Goal: Task Accomplishment & Management: Manage account settings

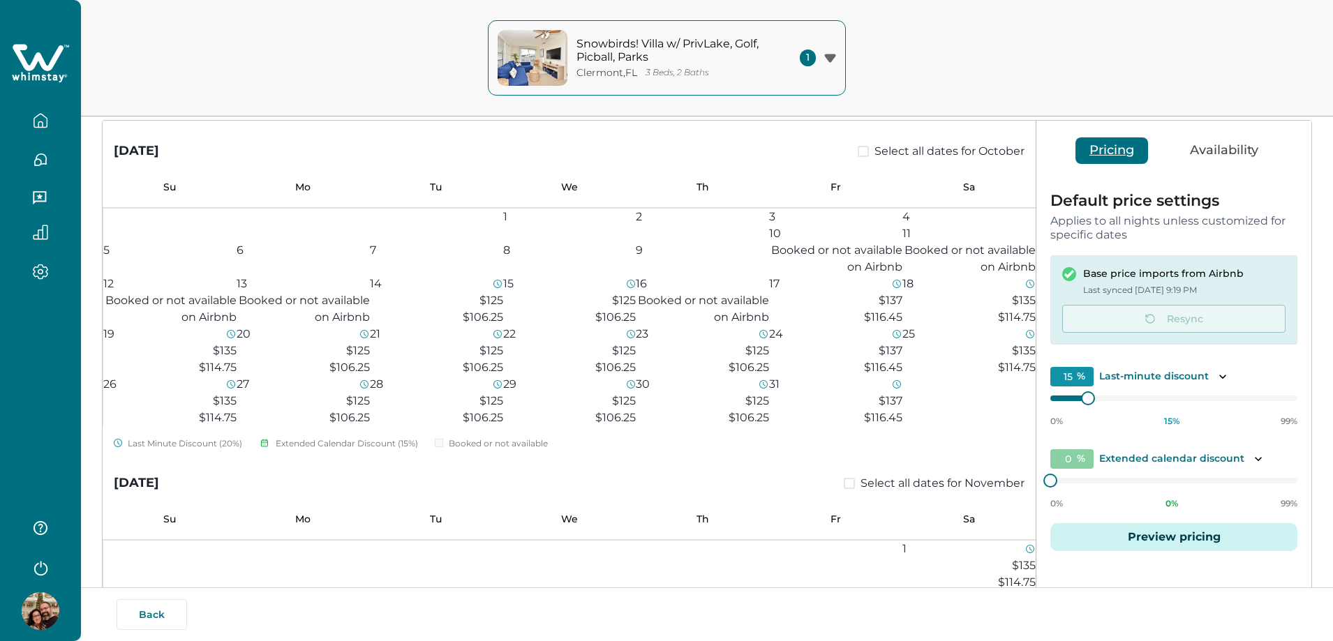
scroll to position [1326, 0]
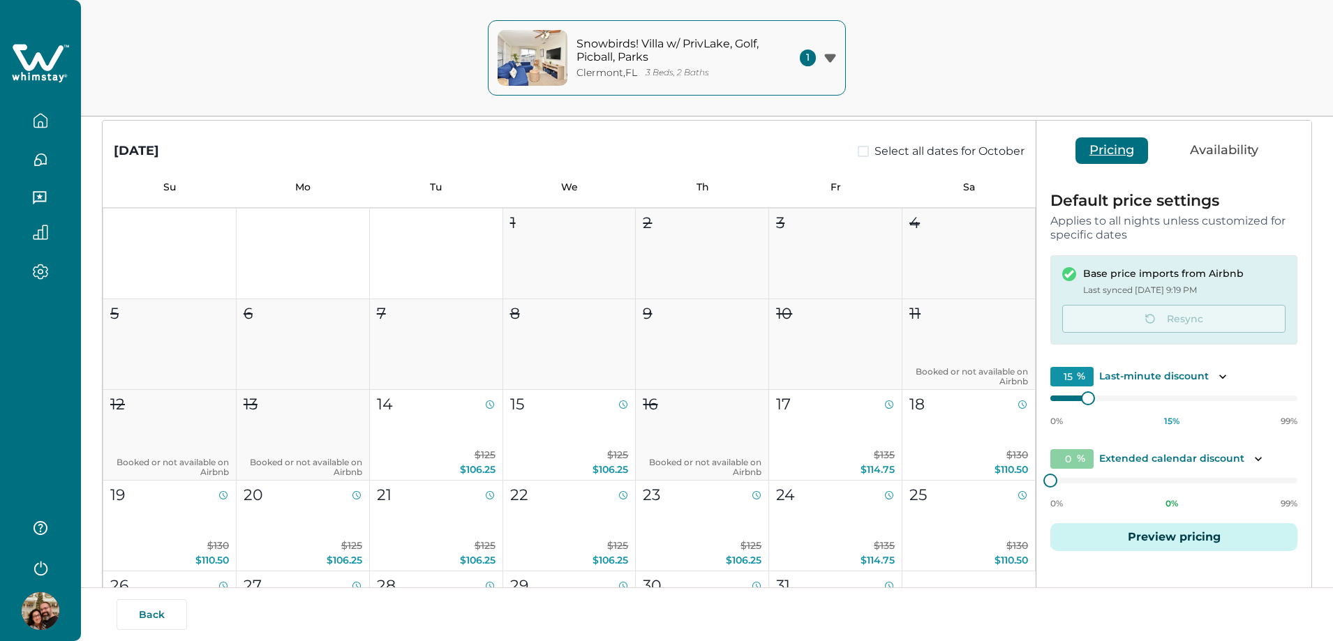
type input "15"
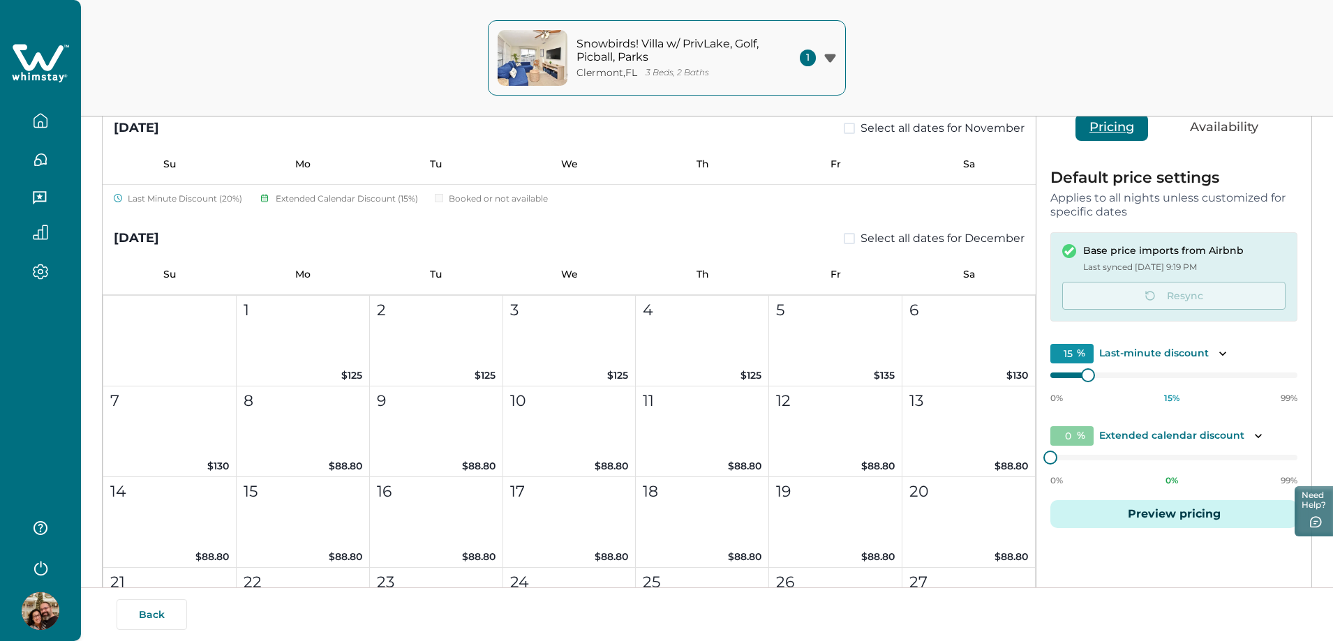
scroll to position [1186, 0]
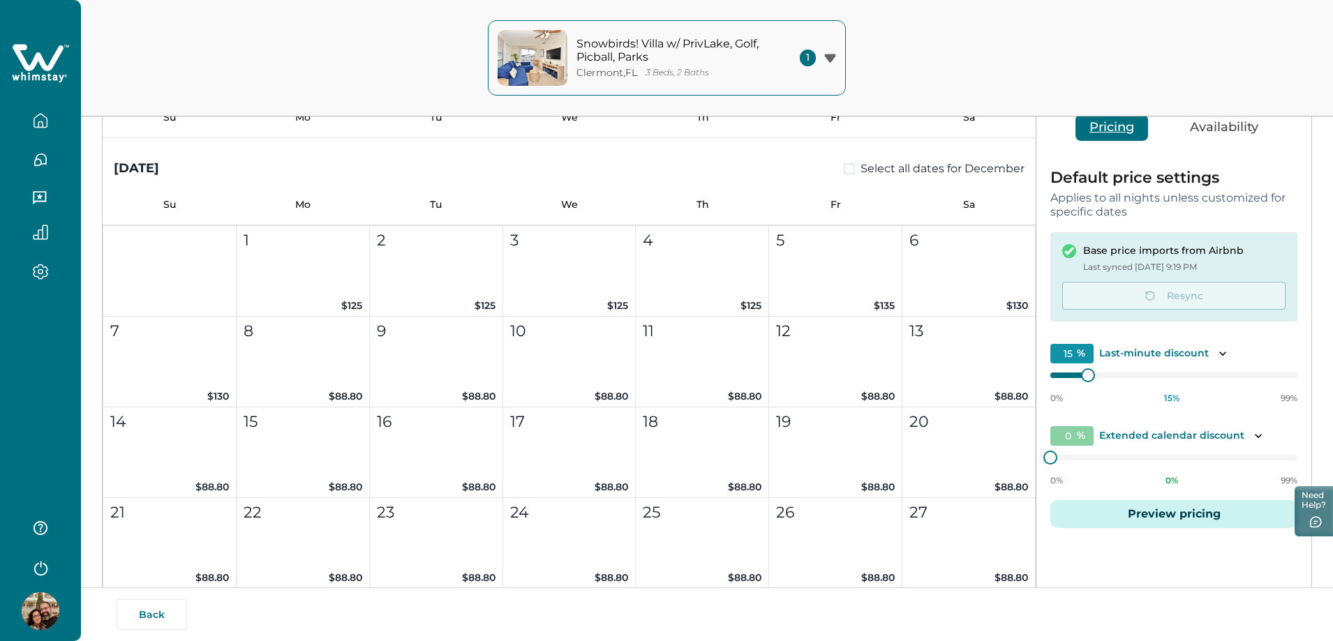
click at [1074, 435] on input "0" at bounding box center [1071, 436] width 43 height 20
click at [1224, 435] on p "Extended calendar discount" at bounding box center [1171, 436] width 145 height 14
click at [1253, 433] on icon "Toggle description" at bounding box center [1258, 436] width 14 height 14
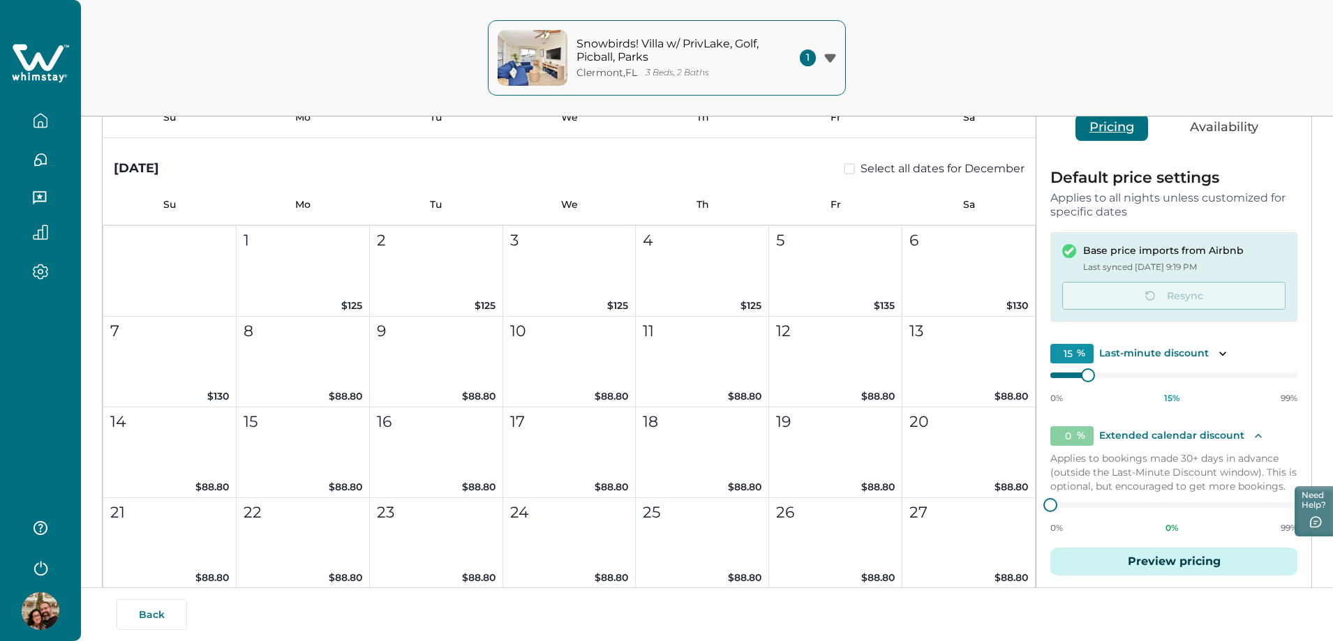
click at [1253, 433] on icon "Toggle description" at bounding box center [1258, 436] width 14 height 14
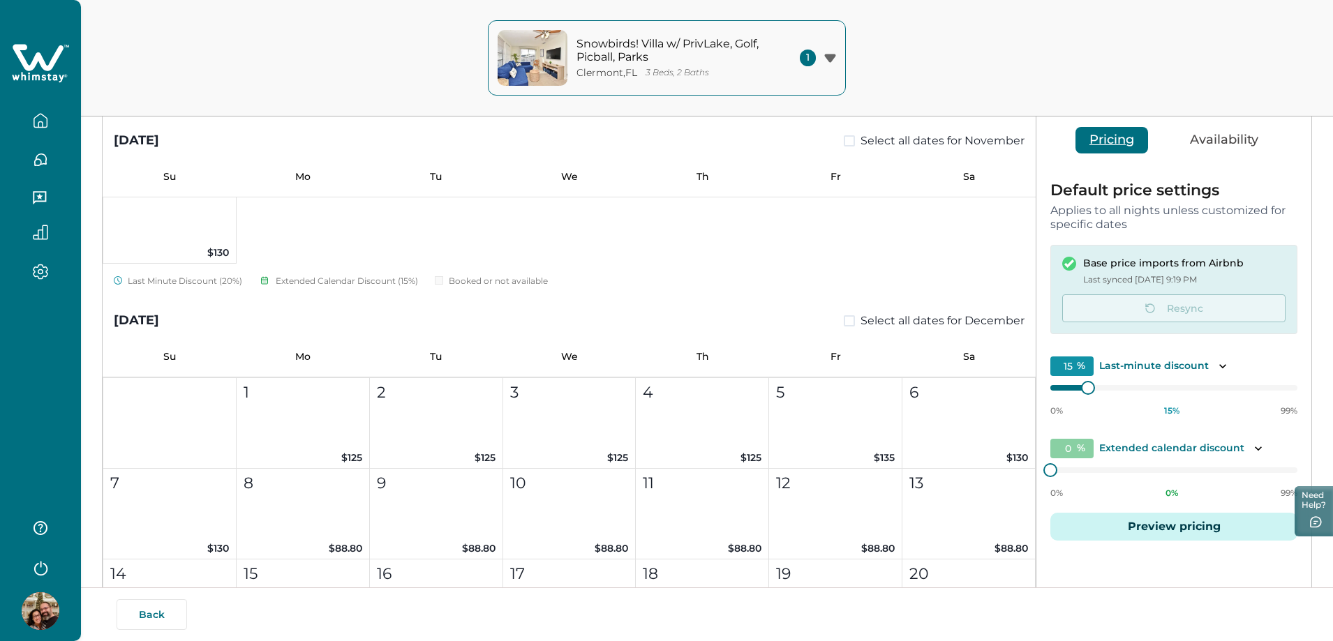
scroll to position [1117, 0]
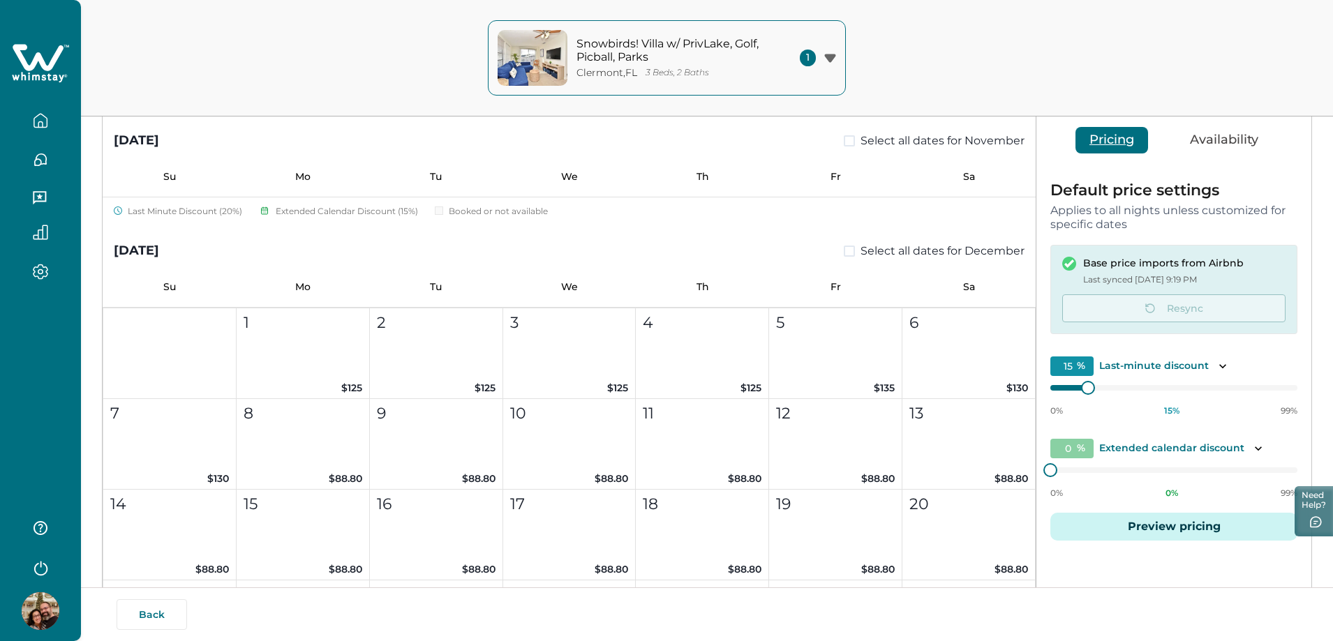
click at [1077, 364] on input "15" at bounding box center [1071, 367] width 43 height 20
drag, startPoint x: 1075, startPoint y: 365, endPoint x: 1060, endPoint y: 366, distance: 15.4
click at [1060, 366] on input "15" at bounding box center [1071, 367] width 43 height 20
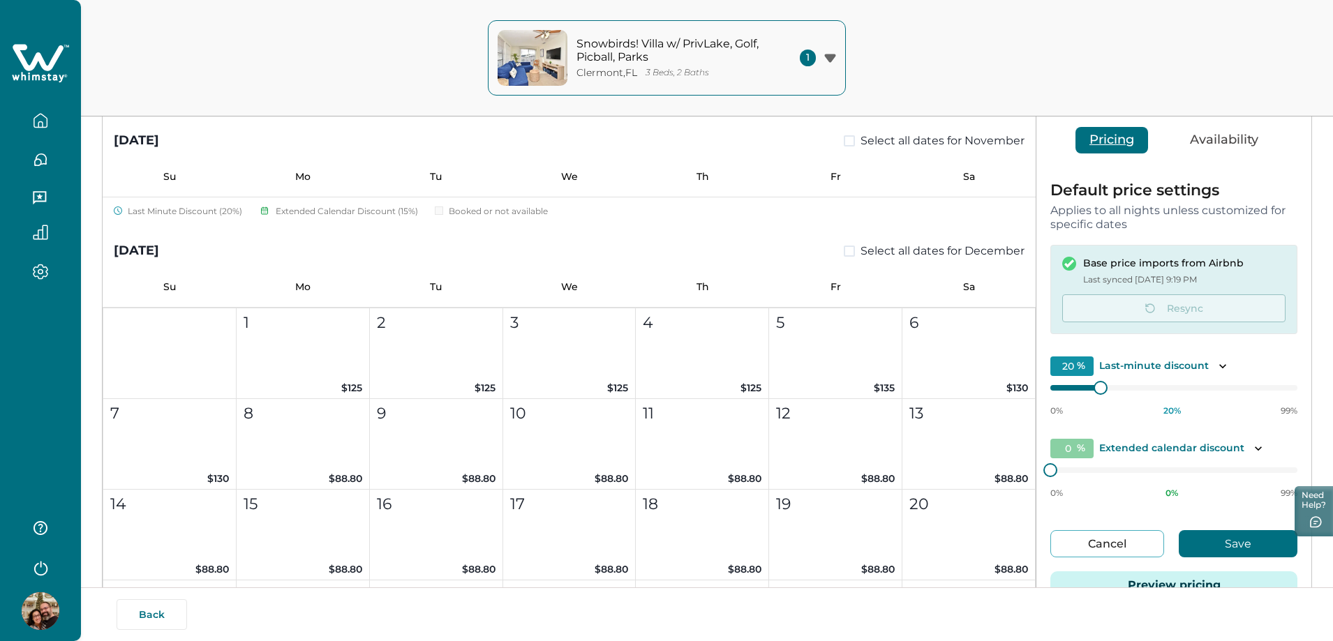
type input "2"
click at [1142, 363] on p "Last-minute discount" at bounding box center [1154, 366] width 110 height 14
click at [1115, 348] on div "Default price settings Applies to all nights unless customized for specific dat…" at bounding box center [1173, 399] width 275 height 461
click at [1066, 450] on input "0" at bounding box center [1071, 449] width 43 height 20
click at [1073, 450] on input "0" at bounding box center [1071, 449] width 43 height 20
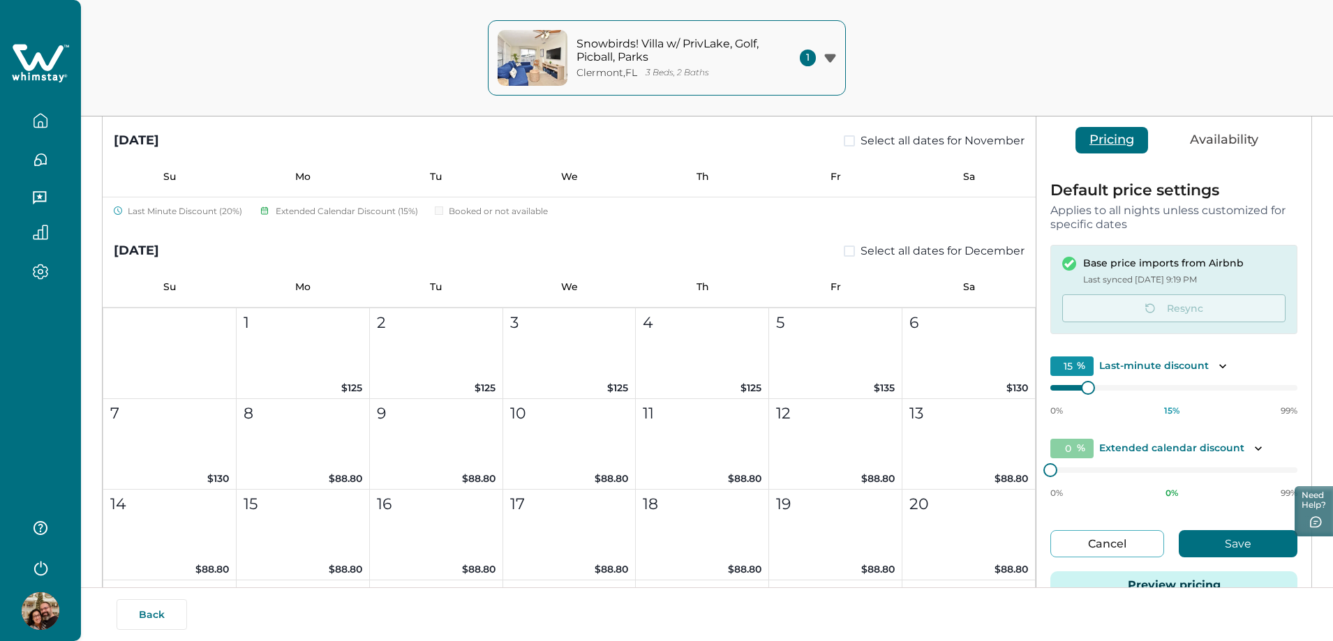
drag, startPoint x: 1075, startPoint y: 450, endPoint x: 1062, endPoint y: 449, distance: 12.6
click at [1062, 449] on input "0" at bounding box center [1071, 449] width 43 height 20
click at [1224, 544] on button "Save" at bounding box center [1238, 543] width 119 height 27
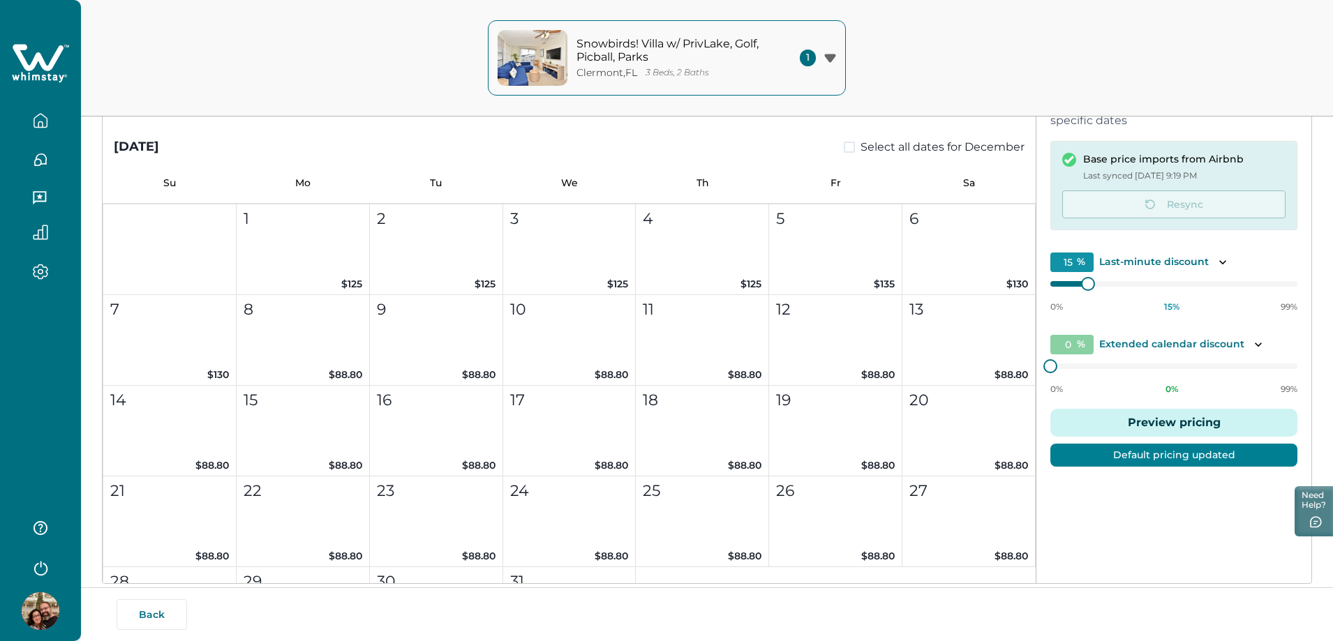
scroll to position [266, 0]
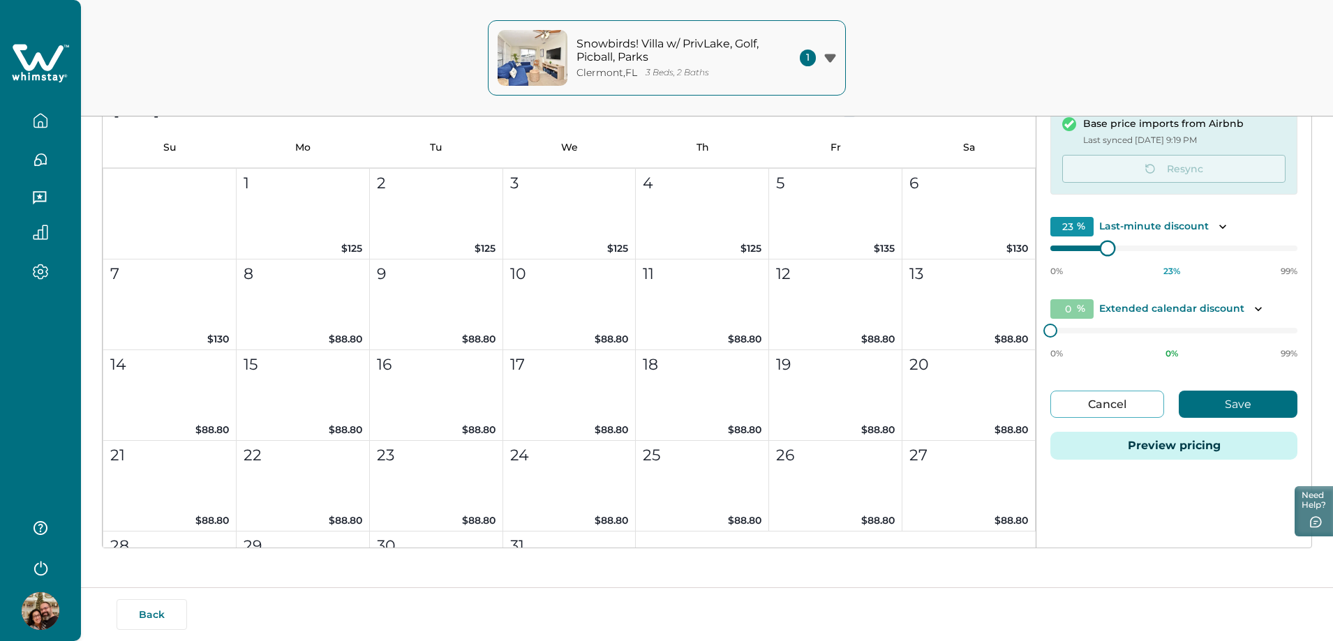
click at [1109, 251] on div at bounding box center [1107, 248] width 13 height 13
click at [1219, 403] on button "Save" at bounding box center [1238, 404] width 119 height 27
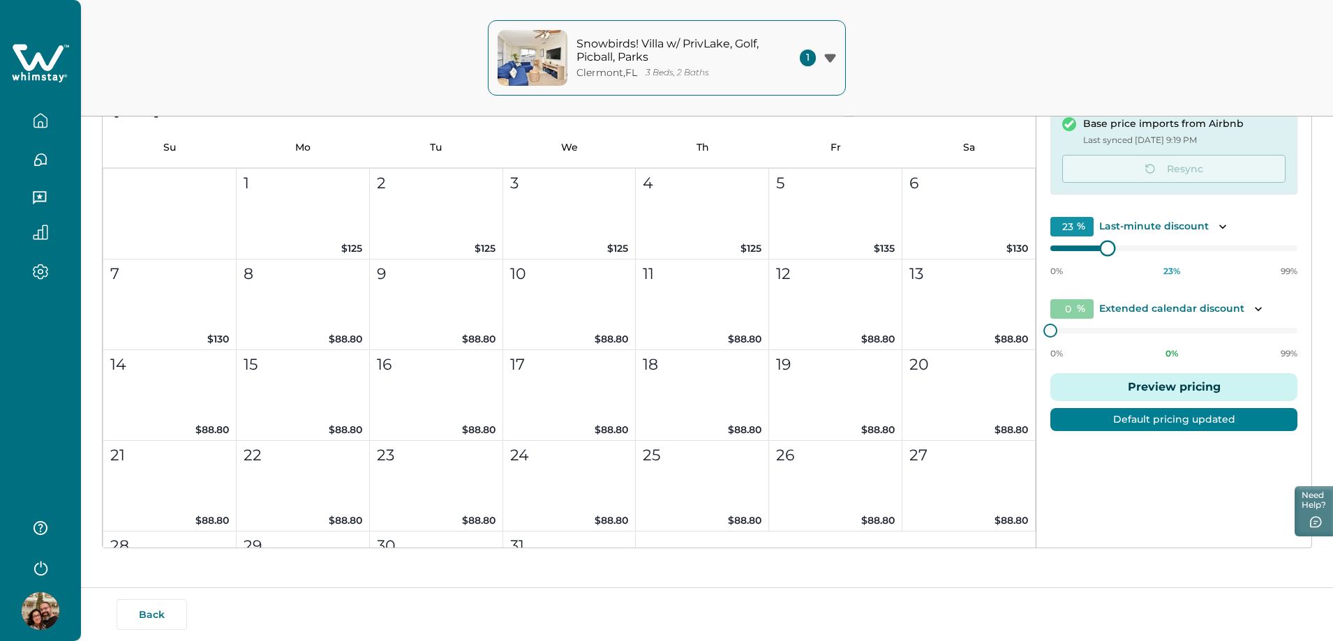
type input "15"
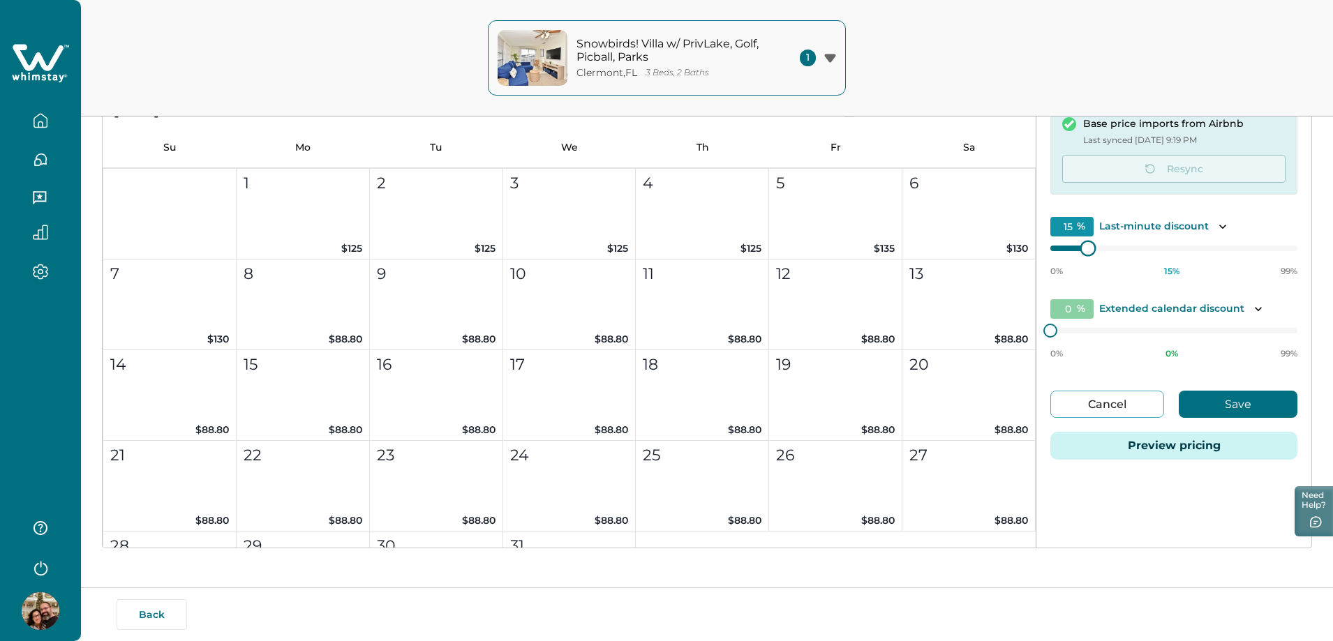
click at [1061, 251] on div at bounding box center [1173, 248] width 247 height 11
click at [1217, 404] on button "Save" at bounding box center [1238, 404] width 119 height 27
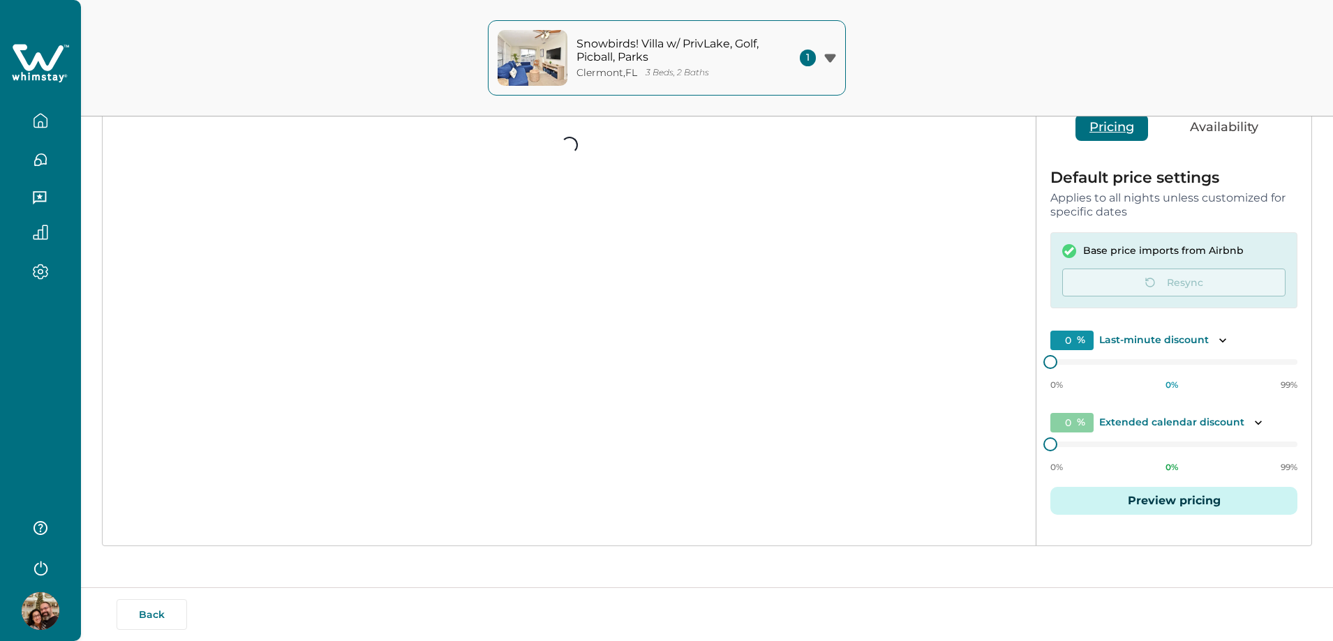
type input "15"
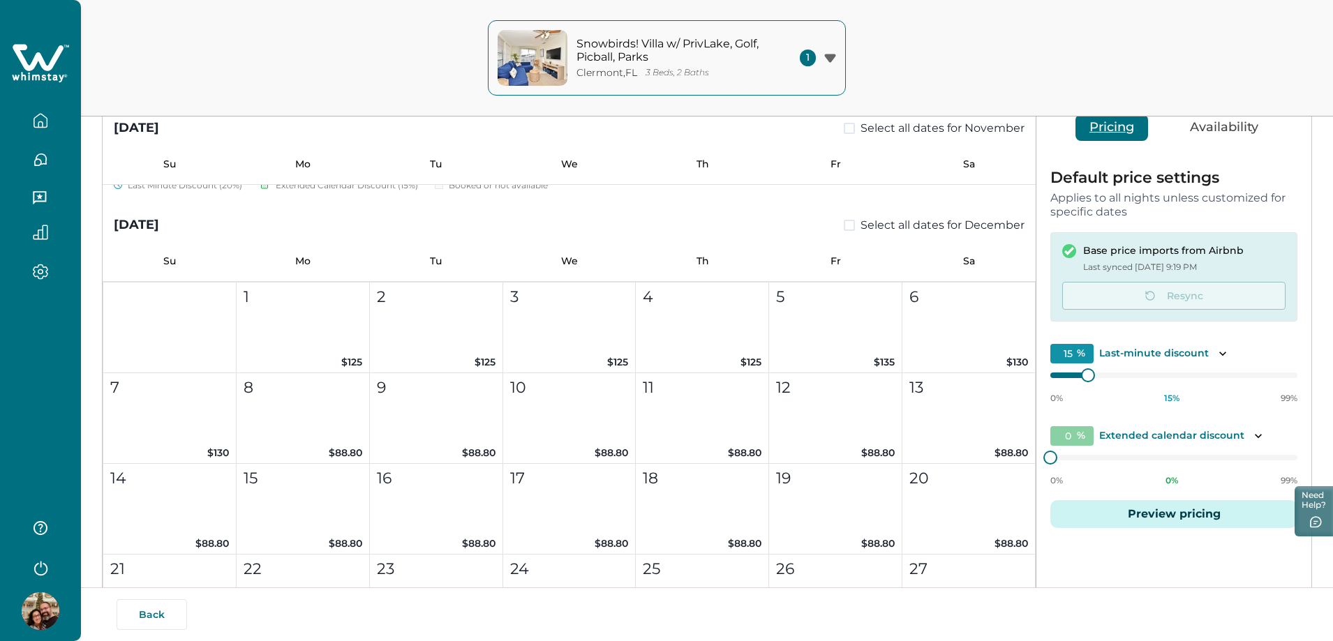
scroll to position [1186, 0]
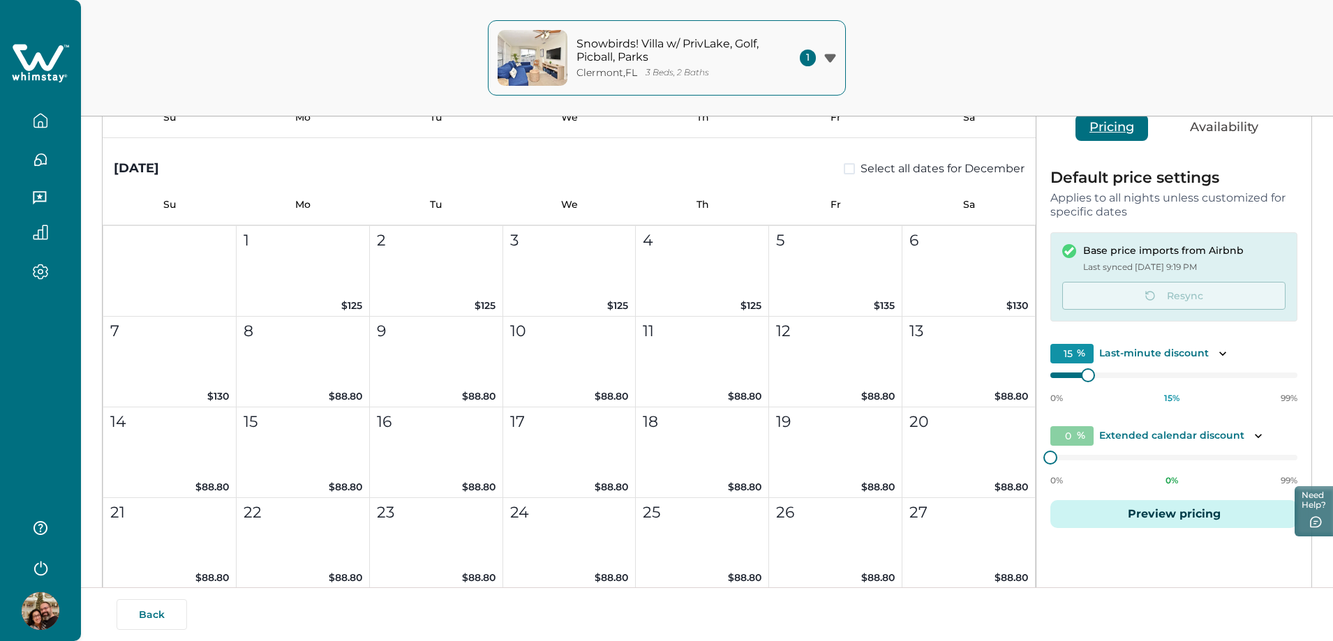
click at [601, 159] on div "December 2025 Select all dates for December" at bounding box center [569, 158] width 933 height 40
click at [1245, 438] on div "0 % Extended calendar discount" at bounding box center [1173, 436] width 247 height 20
click at [1257, 438] on icon "Toggle description" at bounding box center [1258, 436] width 14 height 14
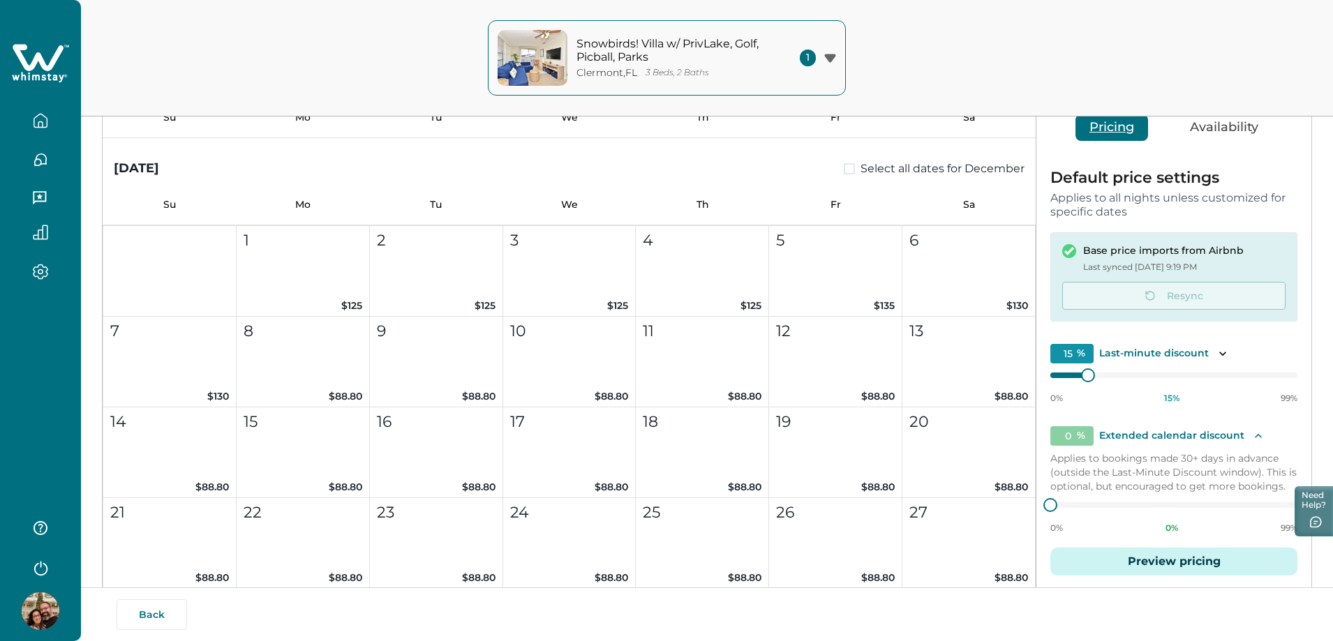
click at [1257, 435] on icon "Toggle description" at bounding box center [1258, 436] width 14 height 14
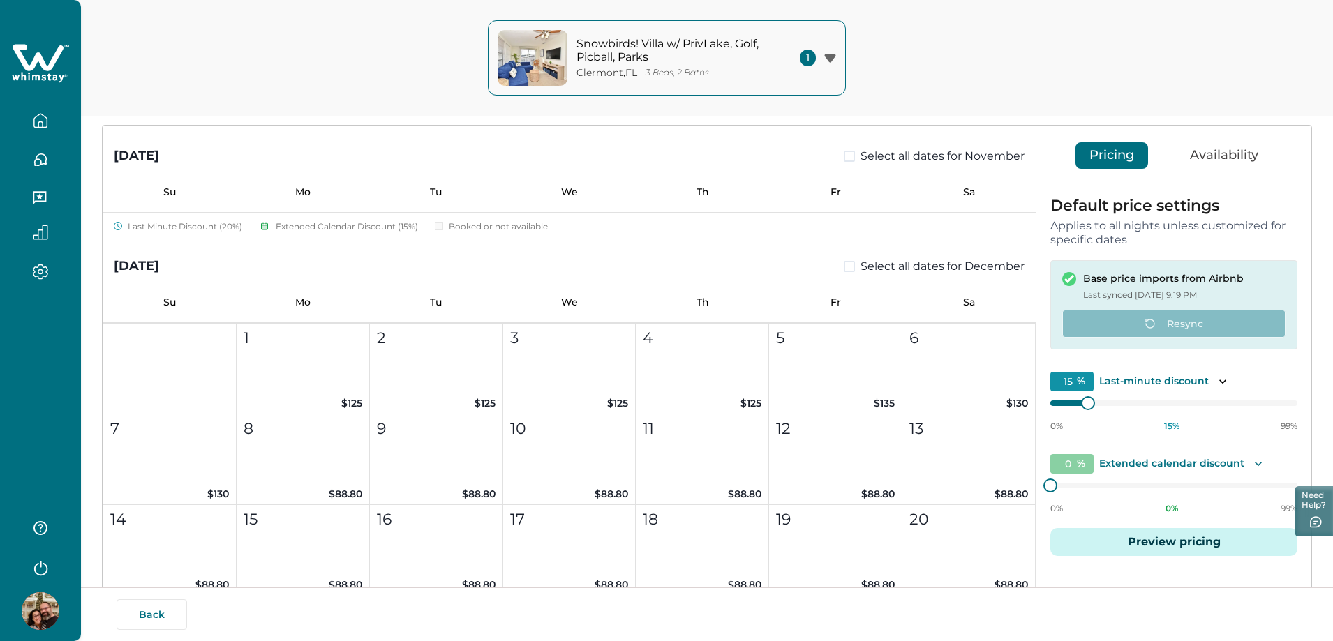
scroll to position [0, 0]
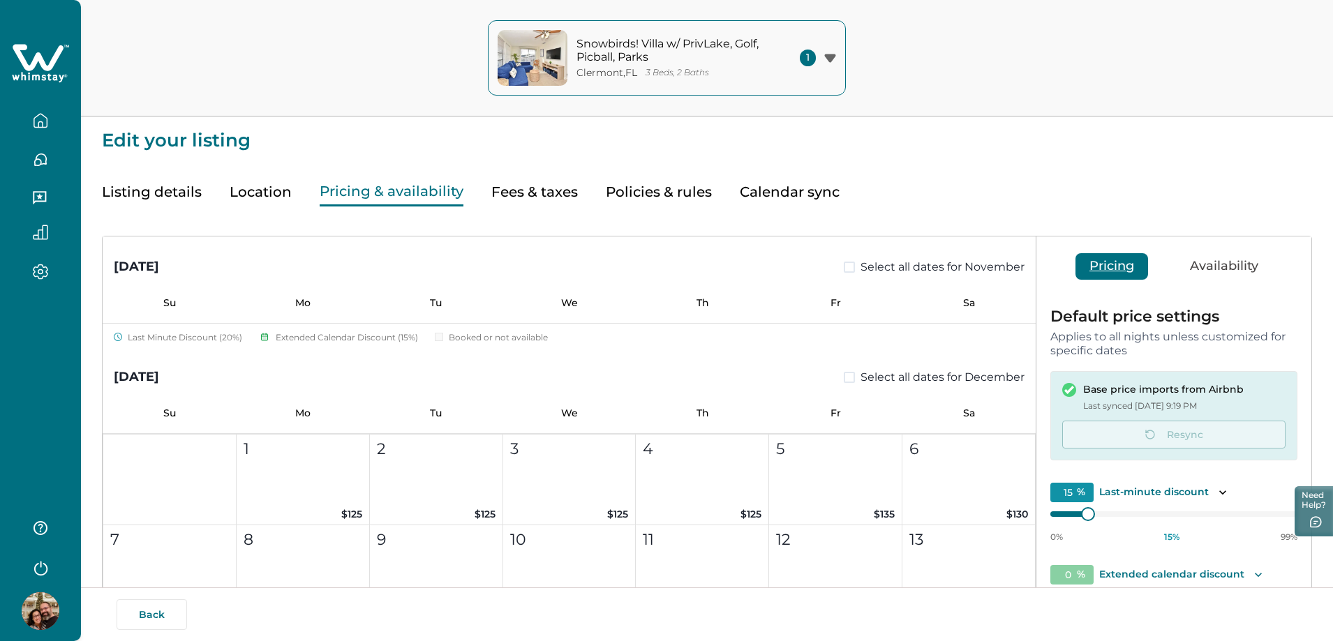
click at [787, 198] on button "Calendar sync" at bounding box center [790, 192] width 100 height 29
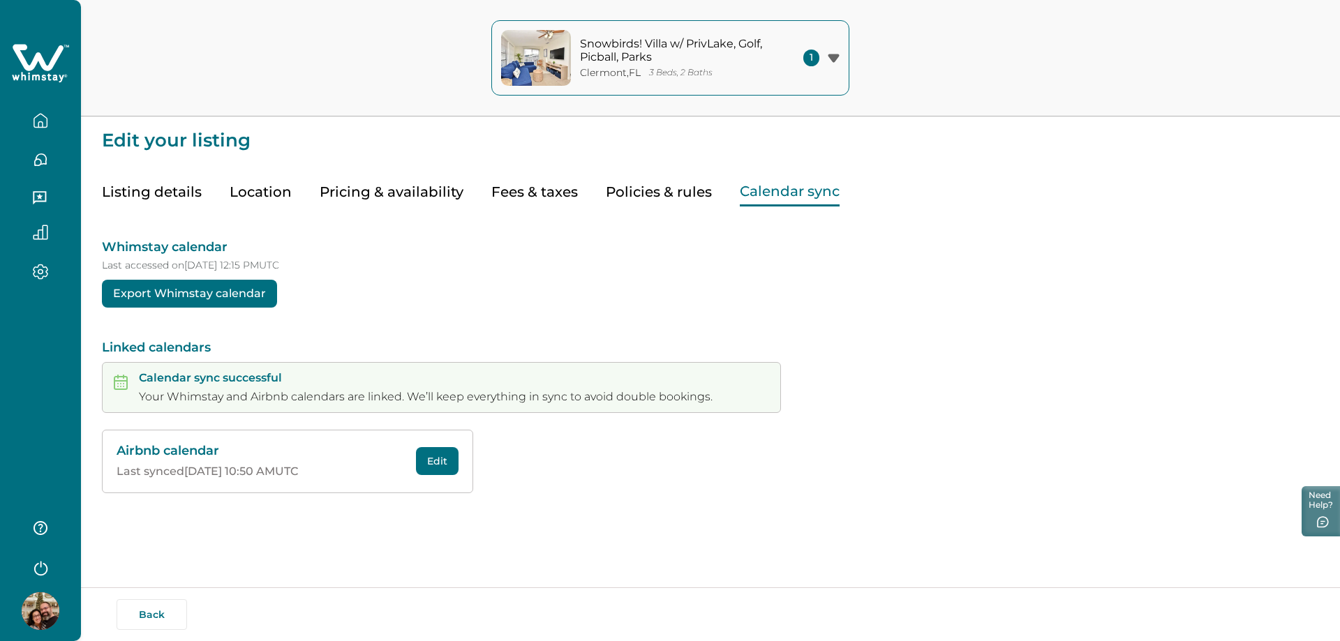
click at [650, 329] on div "Whimstay calendar Last accessed on 10/08/2025 at 12:15 PM UTC Export Whimstay c…" at bounding box center [710, 350] width 1217 height 287
type input "10"
click at [535, 194] on button "Fees & taxes" at bounding box center [534, 192] width 87 height 29
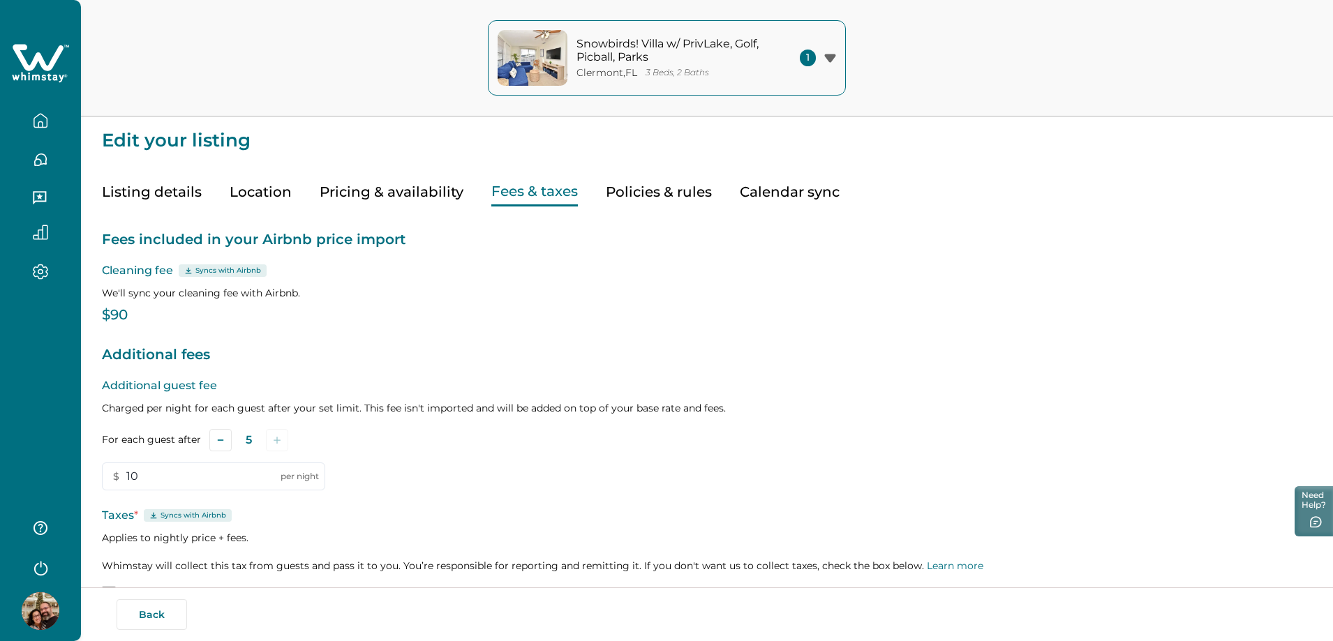
click at [639, 197] on button "Policies & rules" at bounding box center [659, 192] width 106 height 29
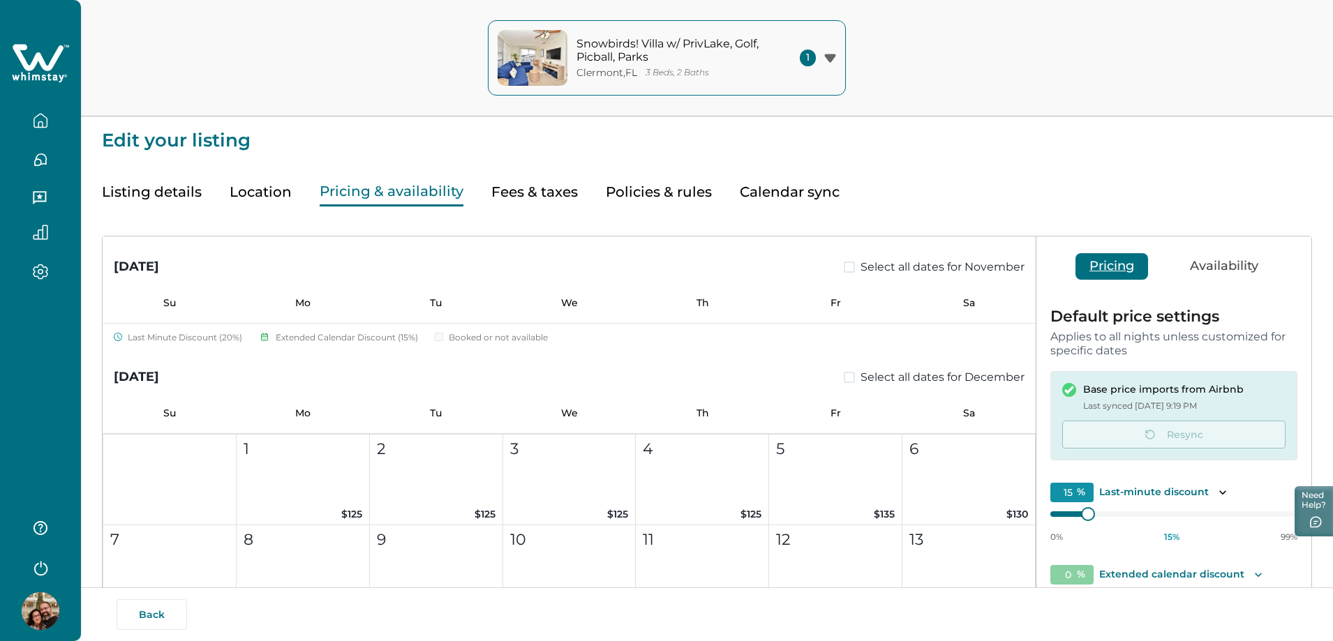
click at [353, 189] on button "Pricing & availability" at bounding box center [392, 192] width 144 height 29
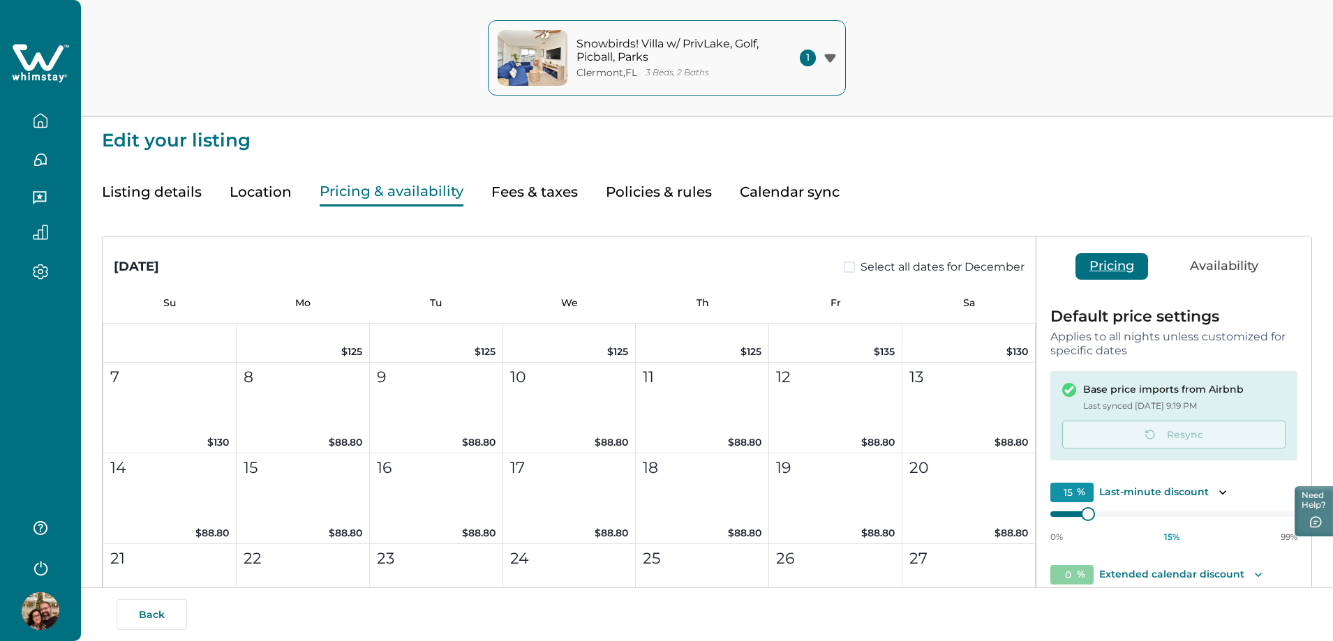
scroll to position [1256, 0]
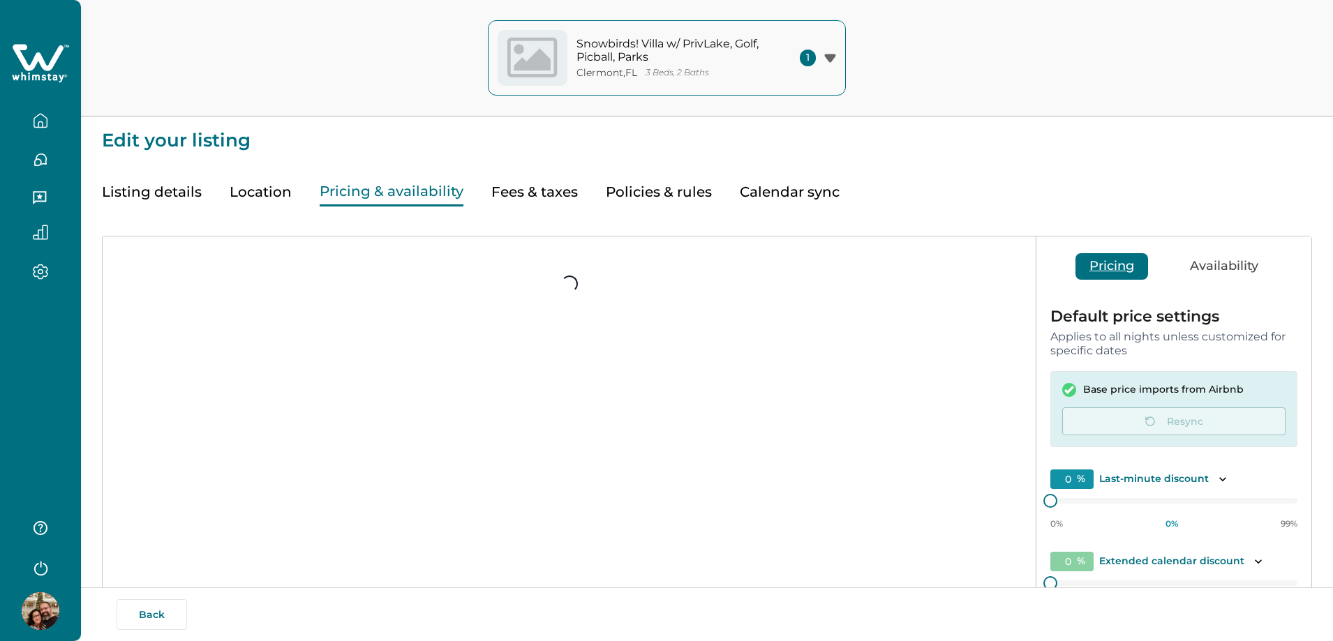
type input "15"
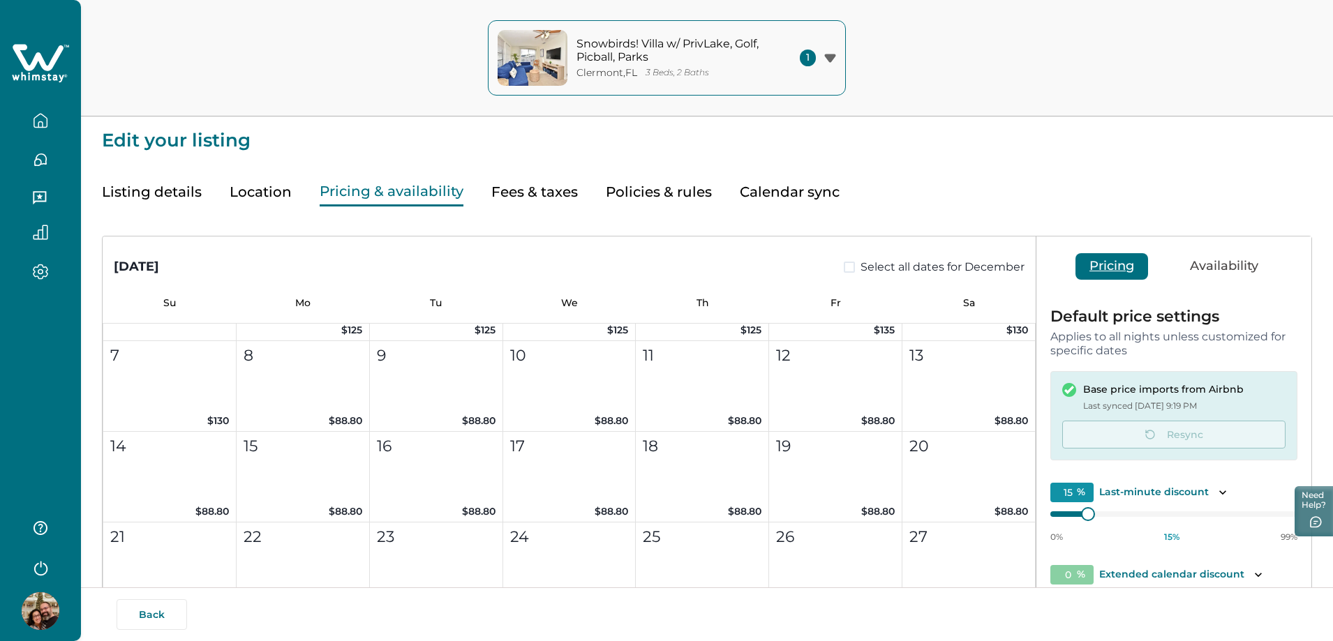
scroll to position [1326, 0]
